Goal: Navigation & Orientation: Find specific page/section

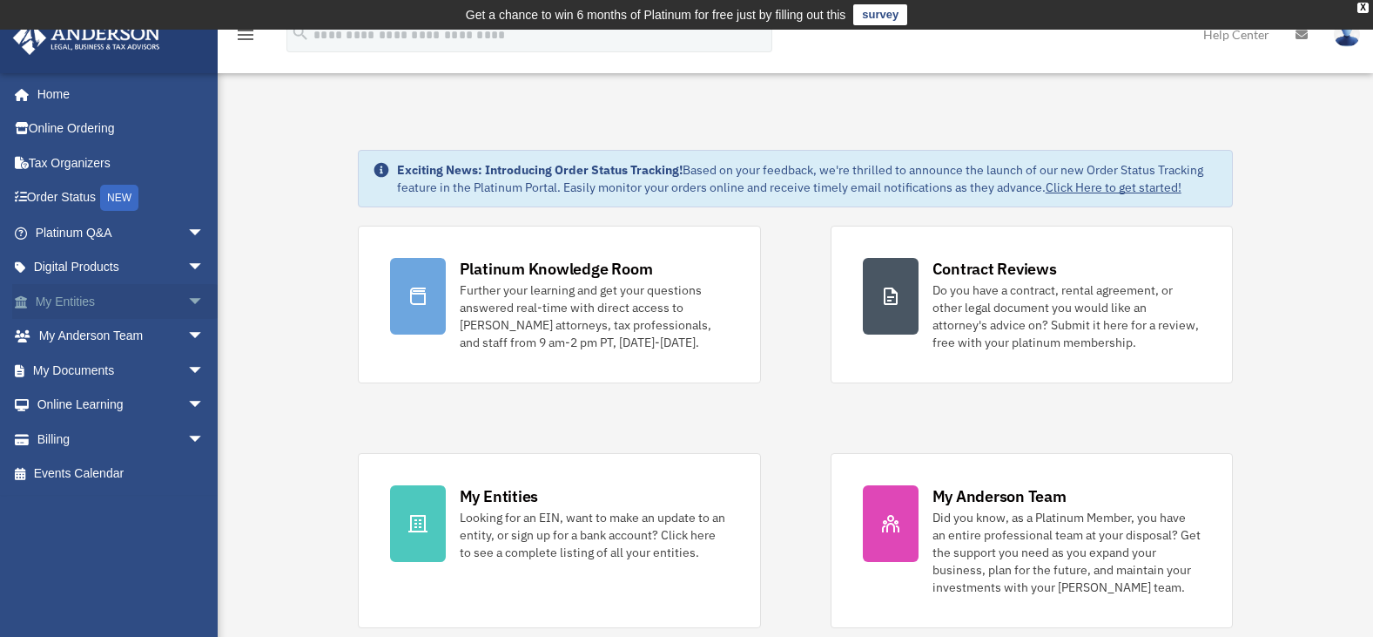
click at [187, 301] on span "arrow_drop_down" at bounding box center [204, 302] width 35 height 36
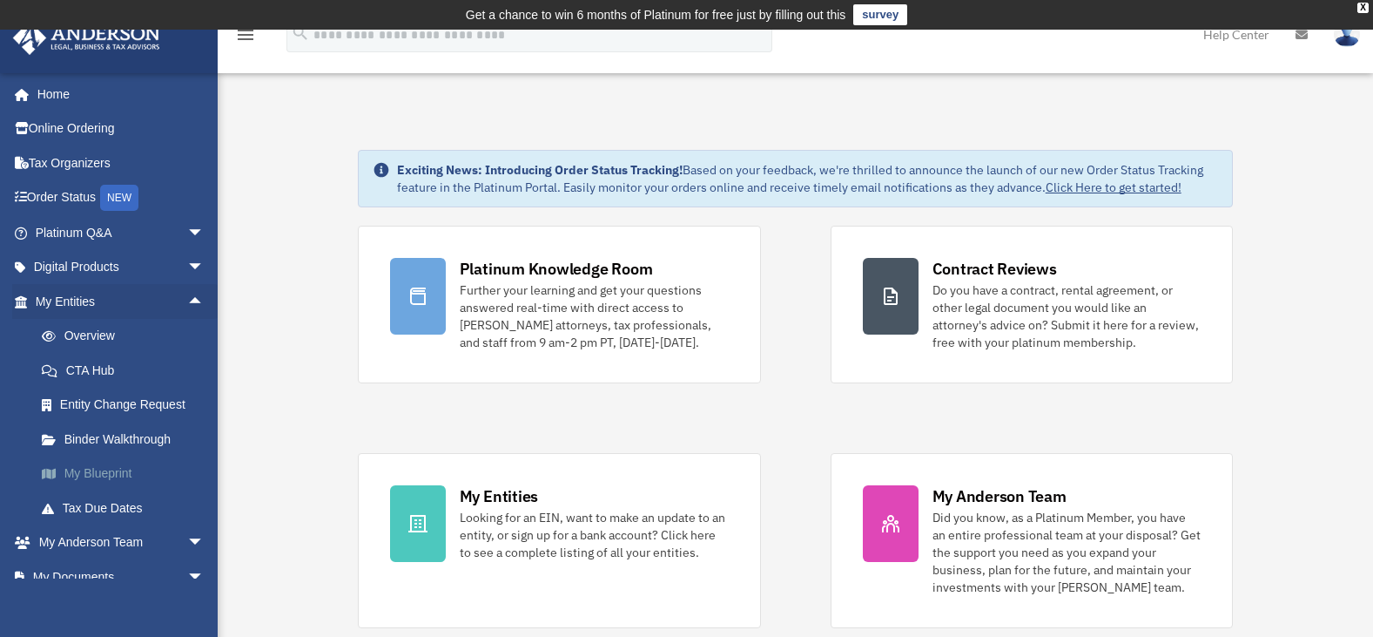
click at [113, 471] on link "My Blueprint" at bounding box center [127, 473] width 206 height 35
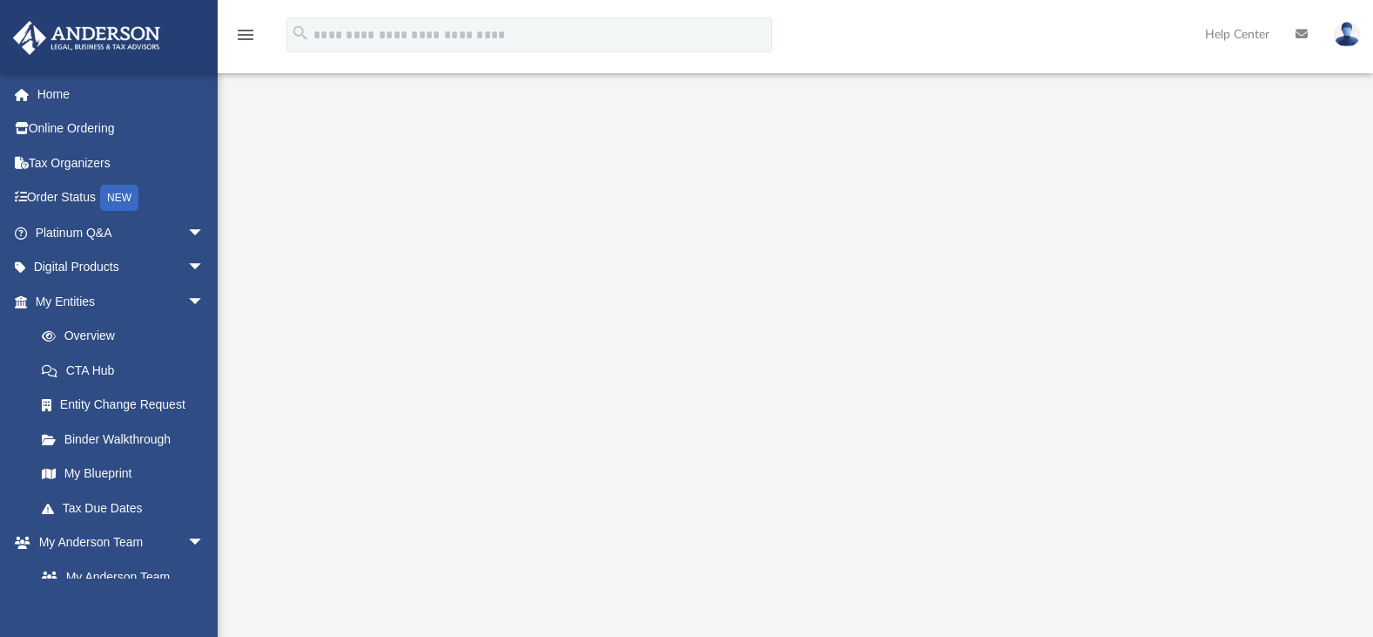
scroll to position [177, 0]
click at [100, 331] on link "Overview" at bounding box center [127, 336] width 206 height 35
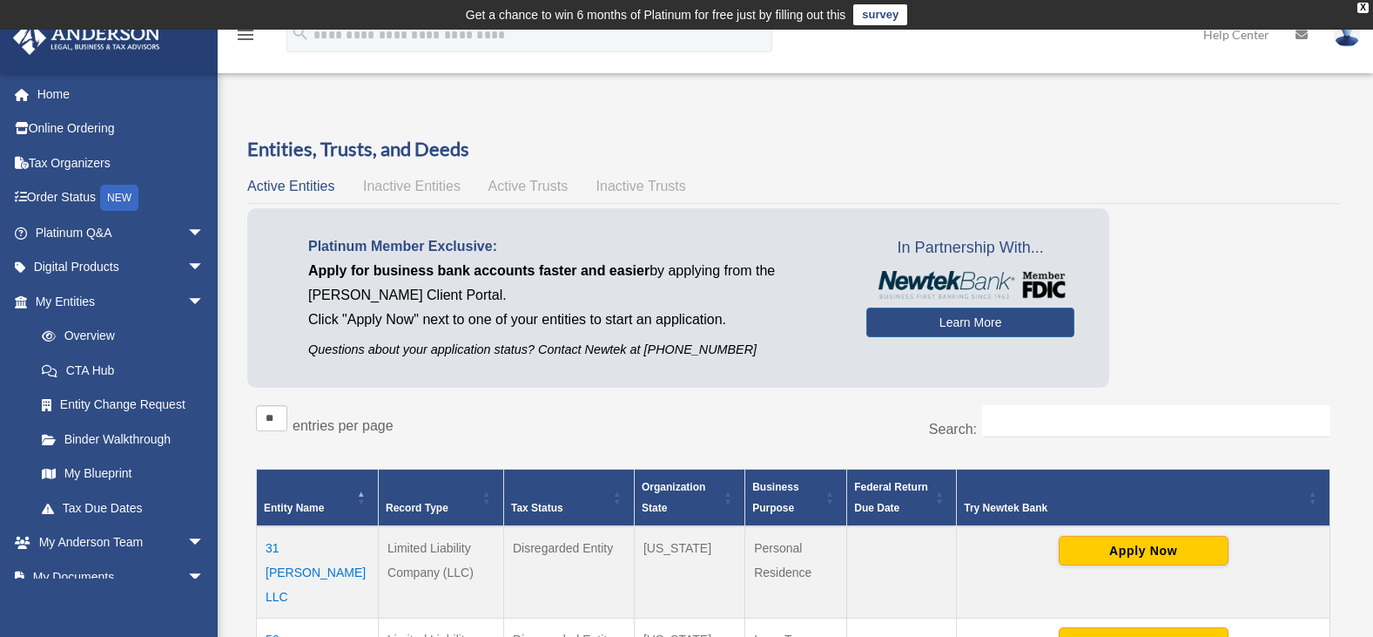
scroll to position [557, 0]
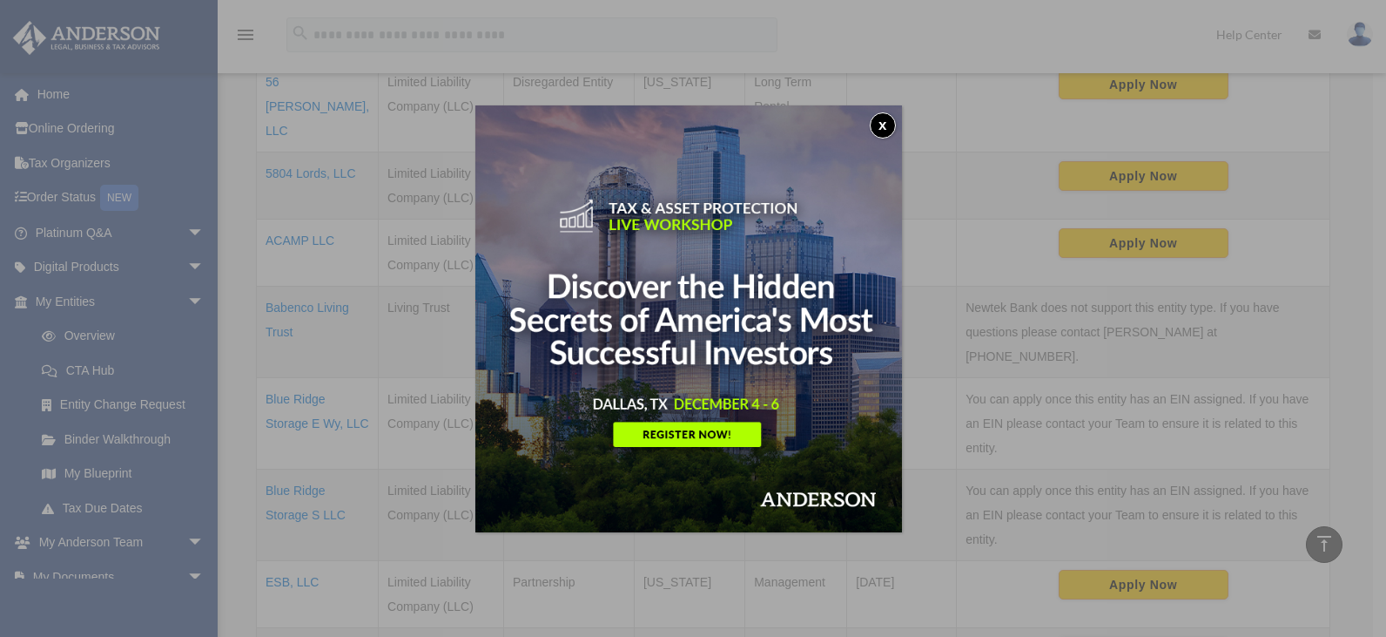
click at [881, 119] on button "x" at bounding box center [883, 125] width 26 height 26
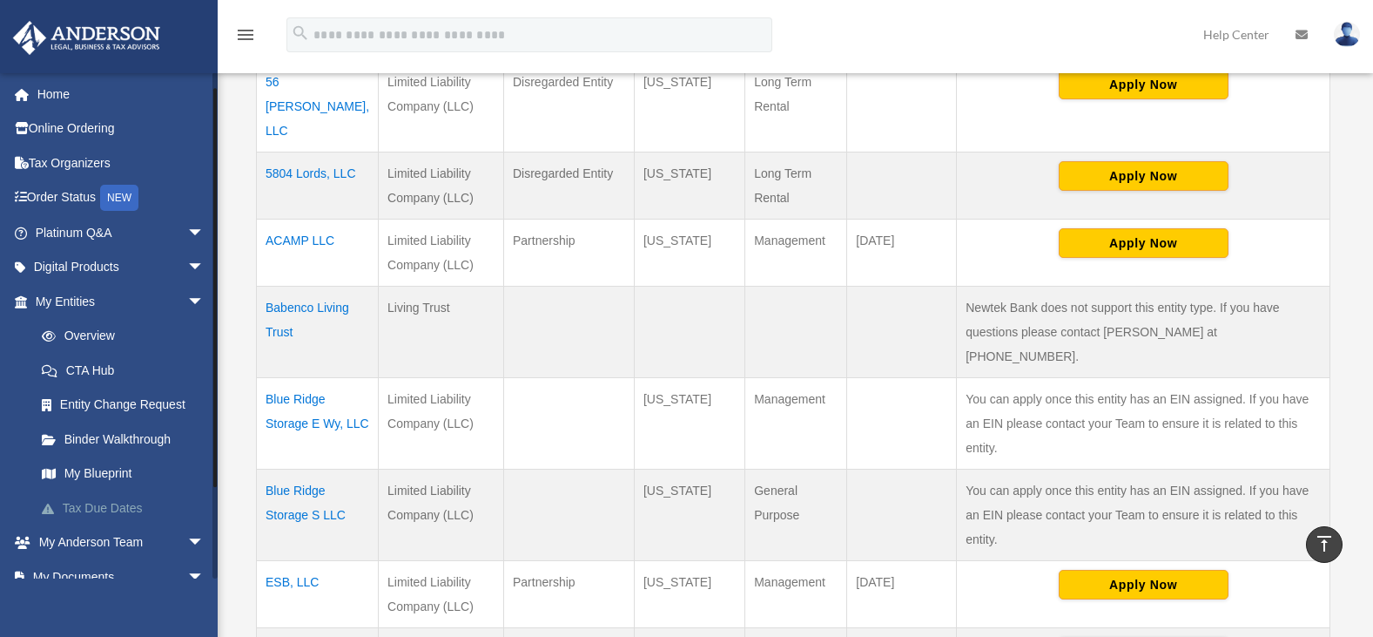
scroll to position [123, 0]
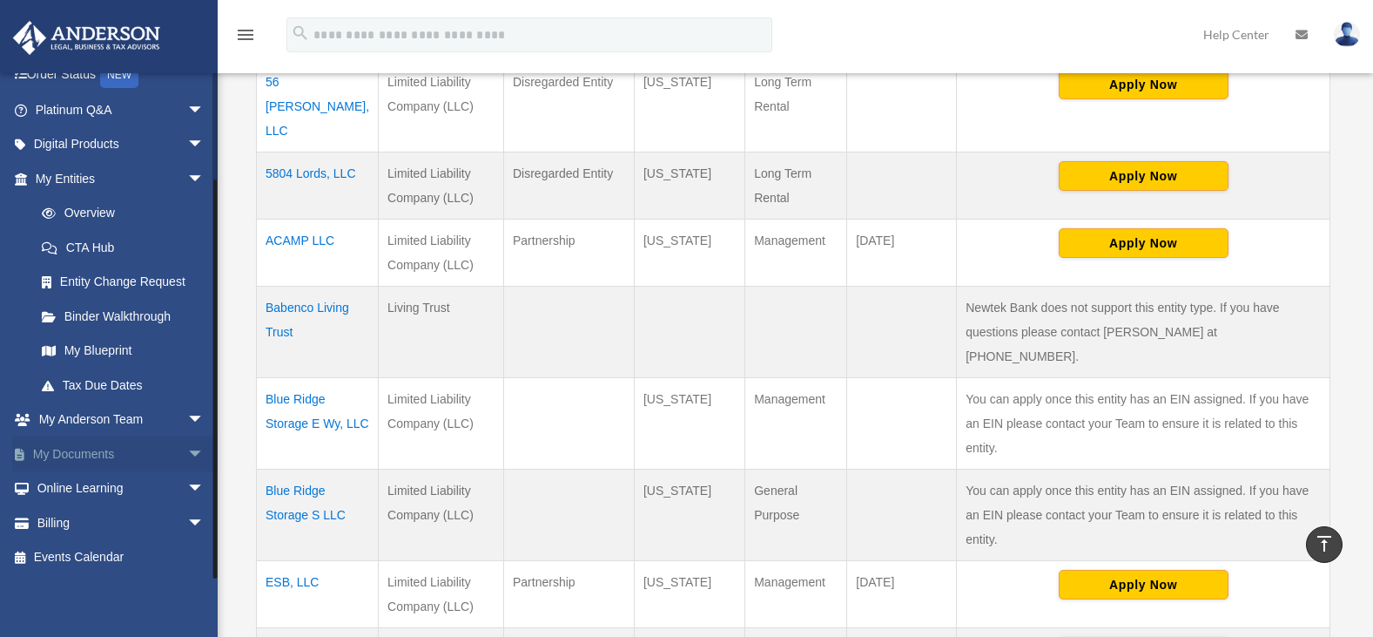
click at [187, 448] on span "arrow_drop_down" at bounding box center [204, 454] width 35 height 36
click at [66, 487] on link "Box" at bounding box center [127, 488] width 206 height 35
